Goal: Information Seeking & Learning: Learn about a topic

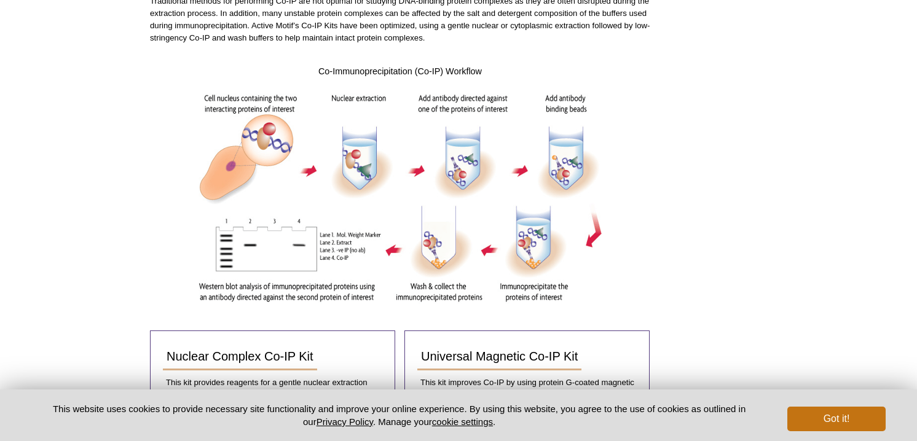
scroll to position [276, 0]
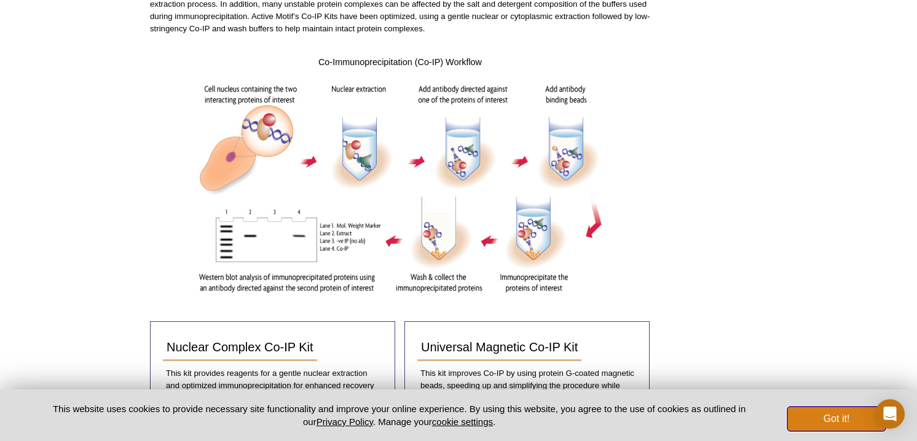
click at [812, 420] on button "Got it!" at bounding box center [836, 419] width 98 height 25
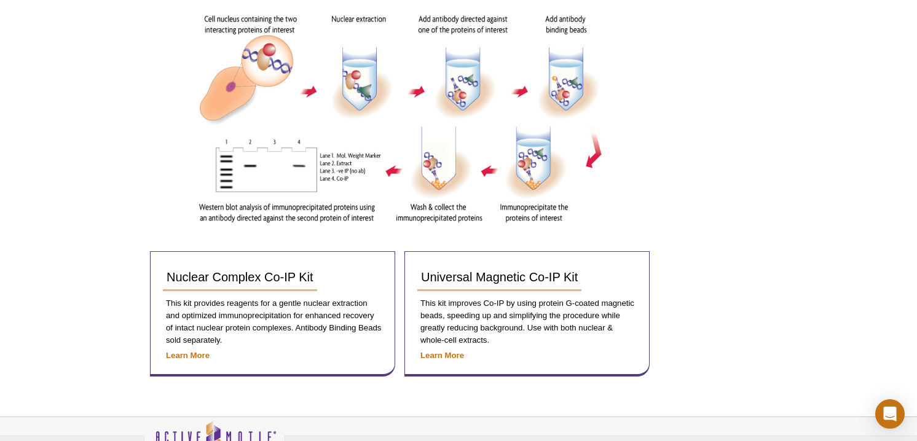
scroll to position [321, 0]
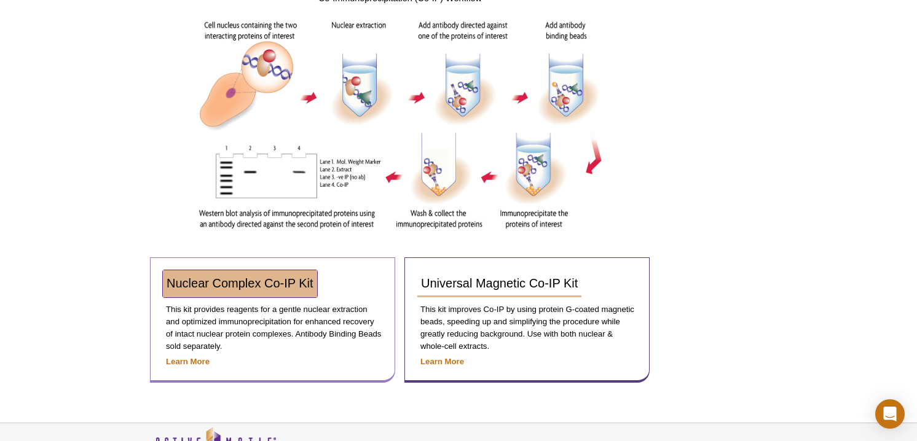
click at [250, 282] on span "Nuclear Complex Co-IP Kit" at bounding box center [240, 284] width 147 height 14
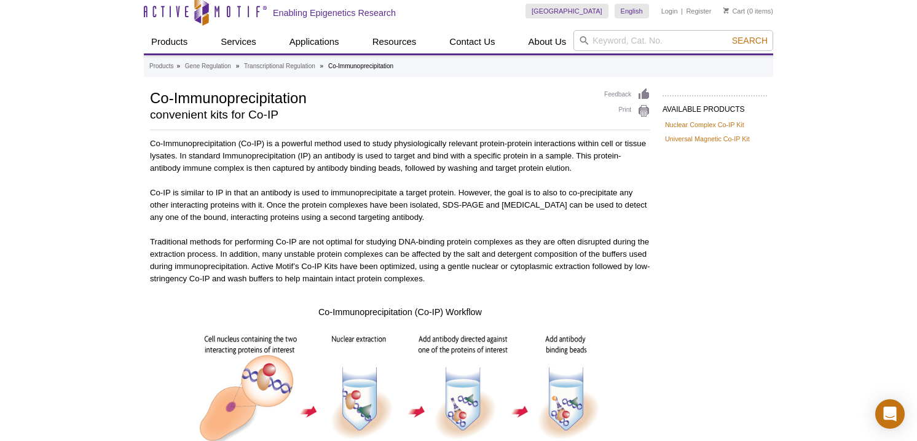
scroll to position [0, 0]
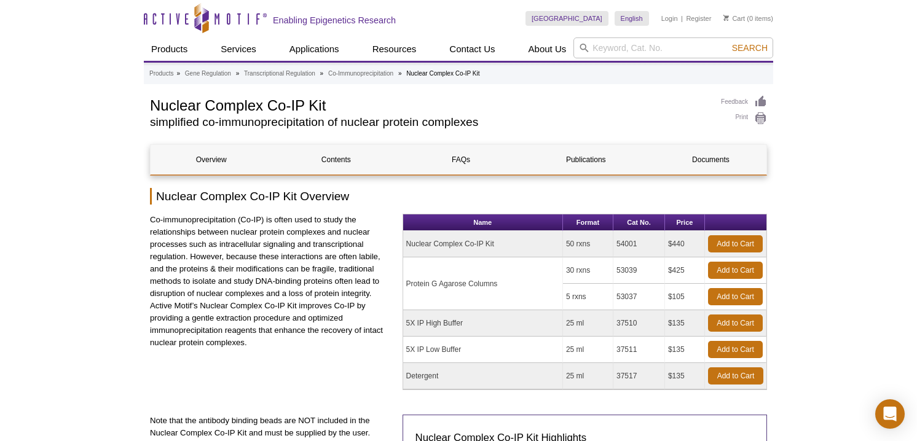
click at [460, 249] on td "Nuclear Complex Co-IP Kit" at bounding box center [483, 244] width 160 height 26
click at [609, 52] on input "search" at bounding box center [673, 47] width 200 height 21
type input "coIP"
click at [760, 46] on span "Search" at bounding box center [750, 48] width 36 height 10
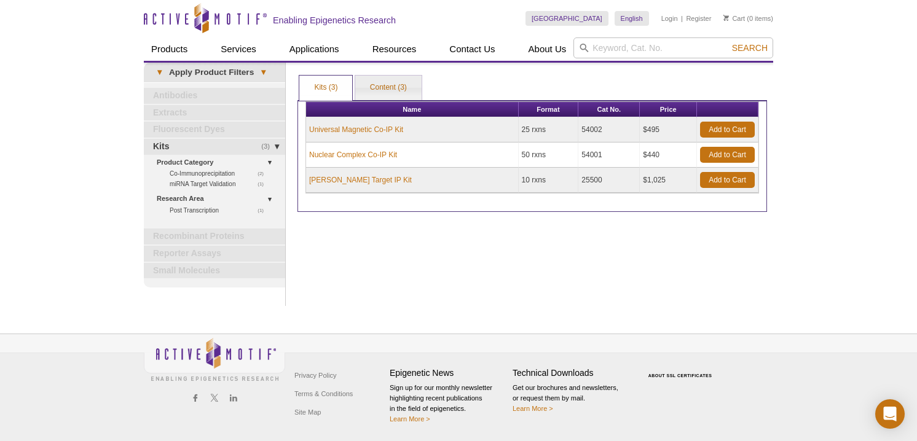
click at [406, 261] on div "Print Results Kits (3) Content (3) Kits (3) Kits (3) Content (3) Apply Product …" at bounding box center [532, 184] width 482 height 243
click at [371, 152] on link "Nuclear Complex Co-IP Kit" at bounding box center [353, 154] width 88 height 11
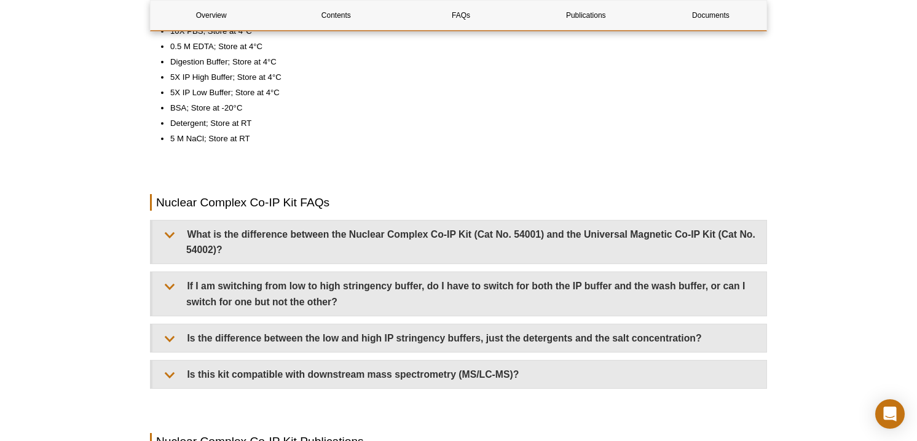
scroll to position [1043, 0]
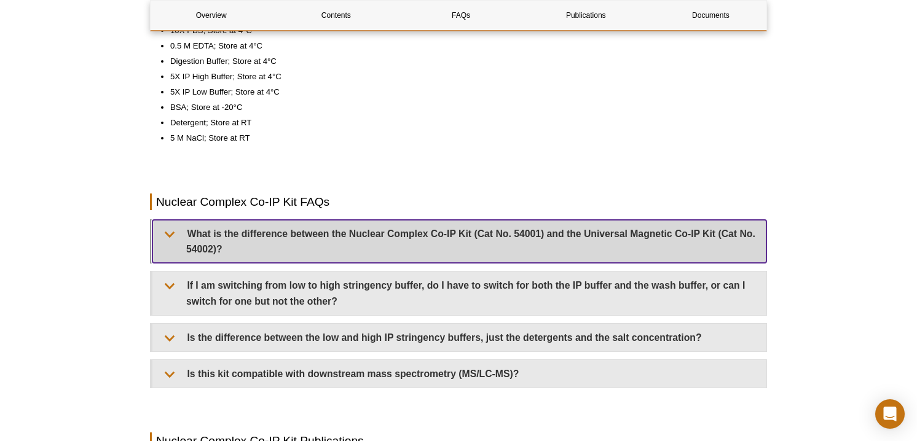
click at [373, 249] on summary "What is the difference between the Nuclear Complex Co-IP Kit (Cat No. 54001) an…" at bounding box center [459, 241] width 614 height 43
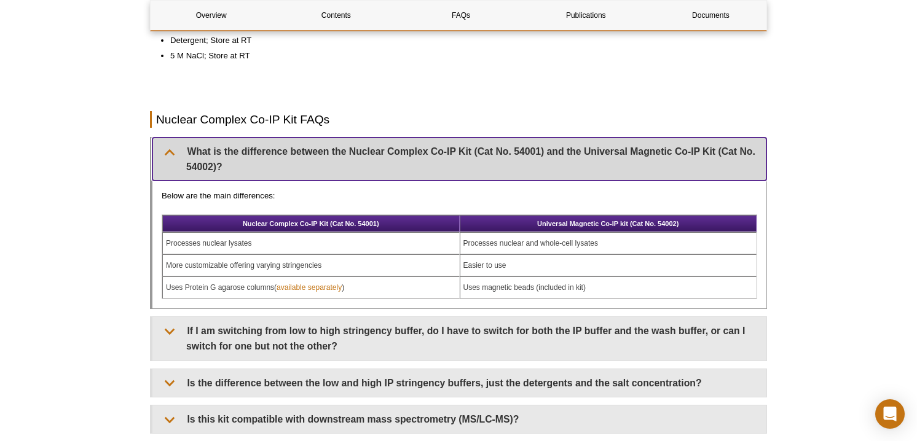
scroll to position [1122, 0]
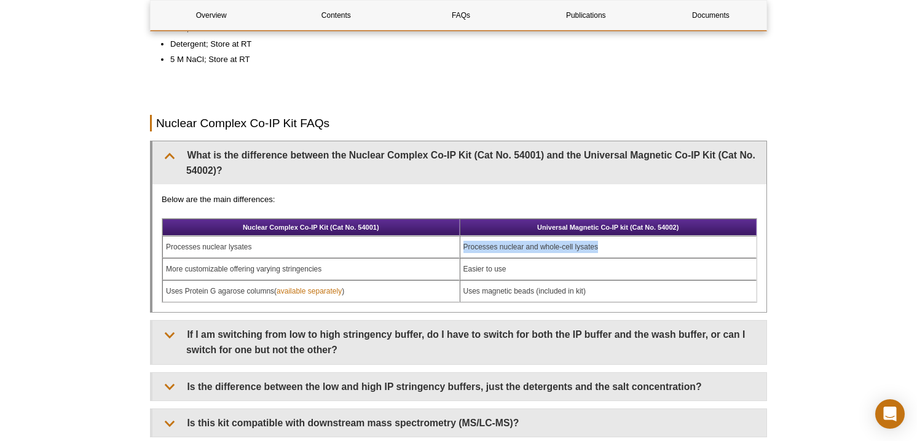
drag, startPoint x: 599, startPoint y: 246, endPoint x: 459, endPoint y: 250, distance: 140.2
click at [460, 250] on td "Processes nuclear and whole-cell lysates" at bounding box center [608, 247] width 297 height 22
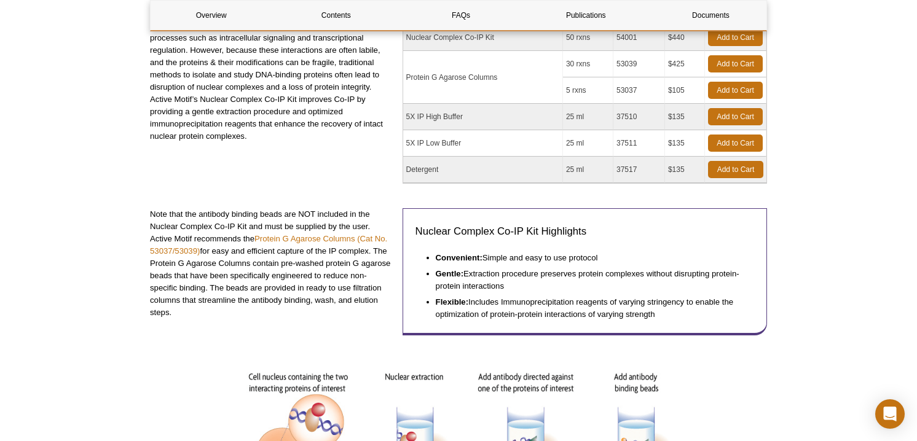
scroll to position [0, 0]
